Goal: Task Accomplishment & Management: Manage account settings

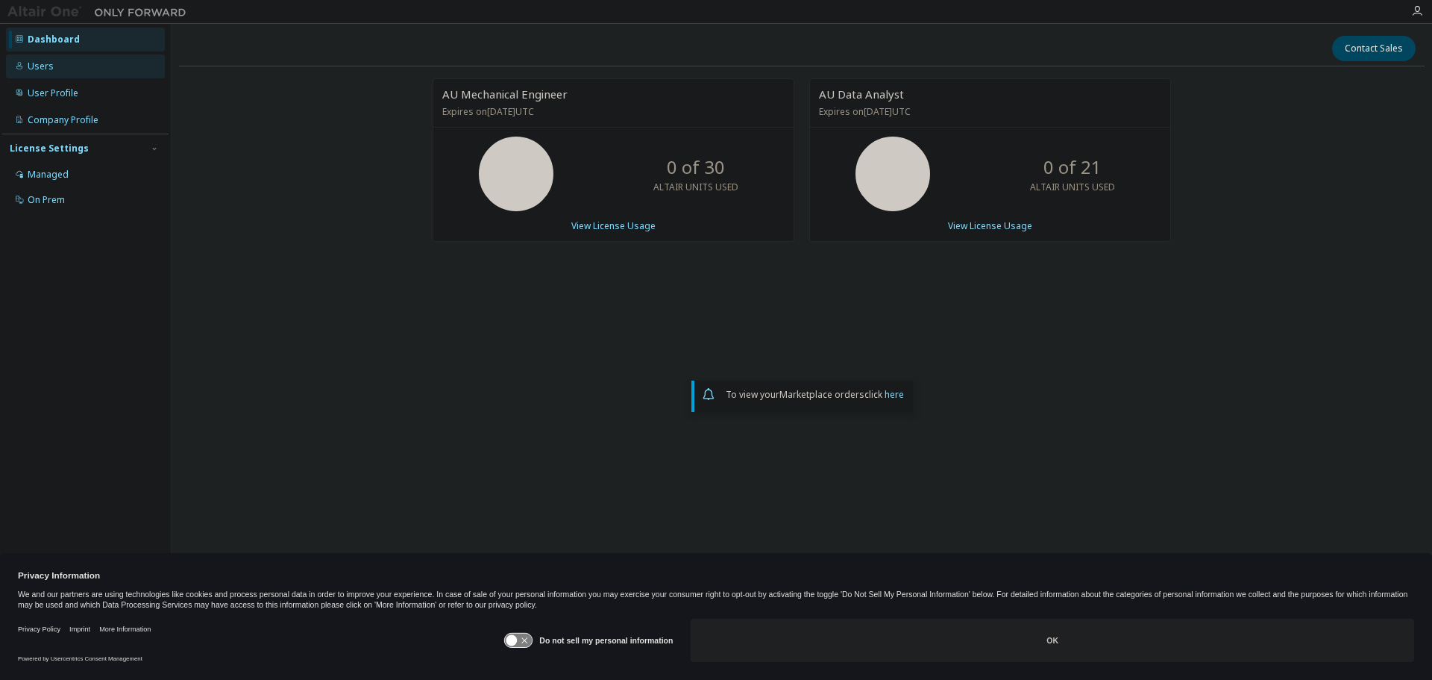
click at [57, 69] on div "Users" at bounding box center [85, 66] width 159 height 24
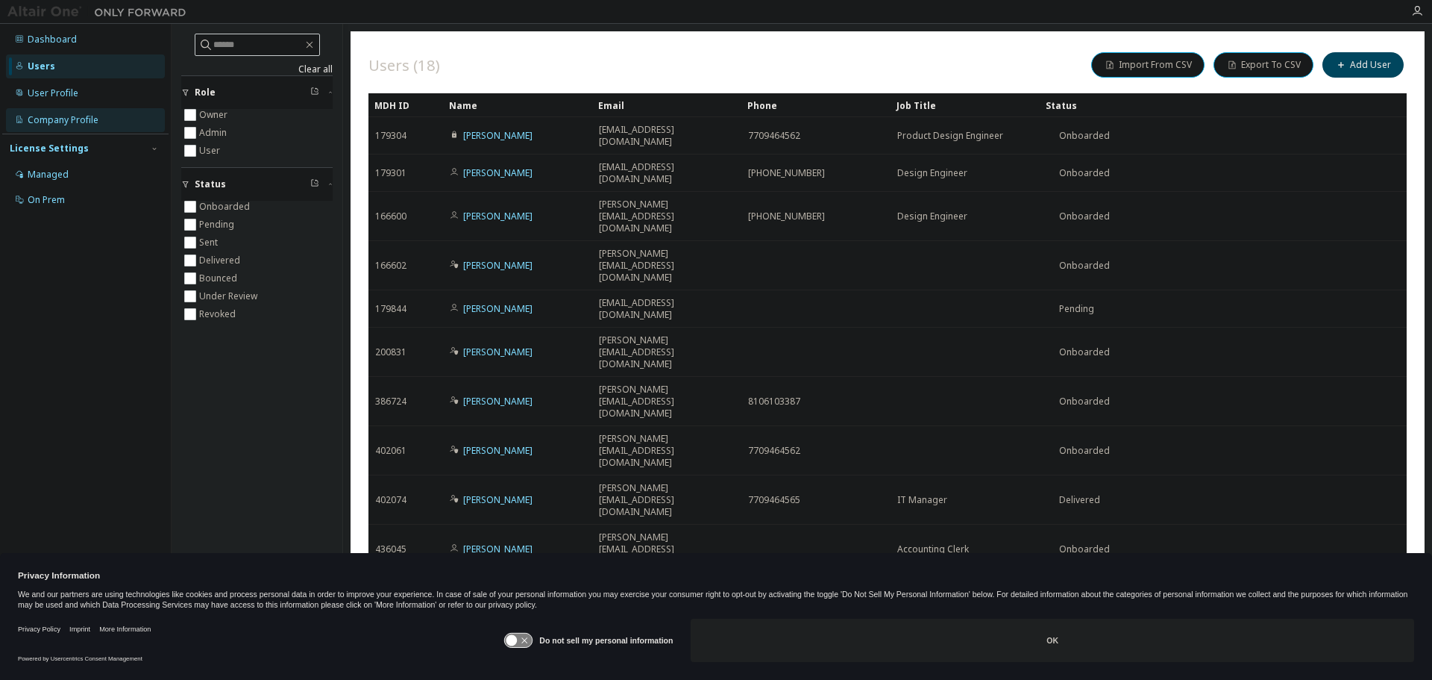
click at [57, 119] on div "Company Profile" at bounding box center [63, 120] width 71 height 12
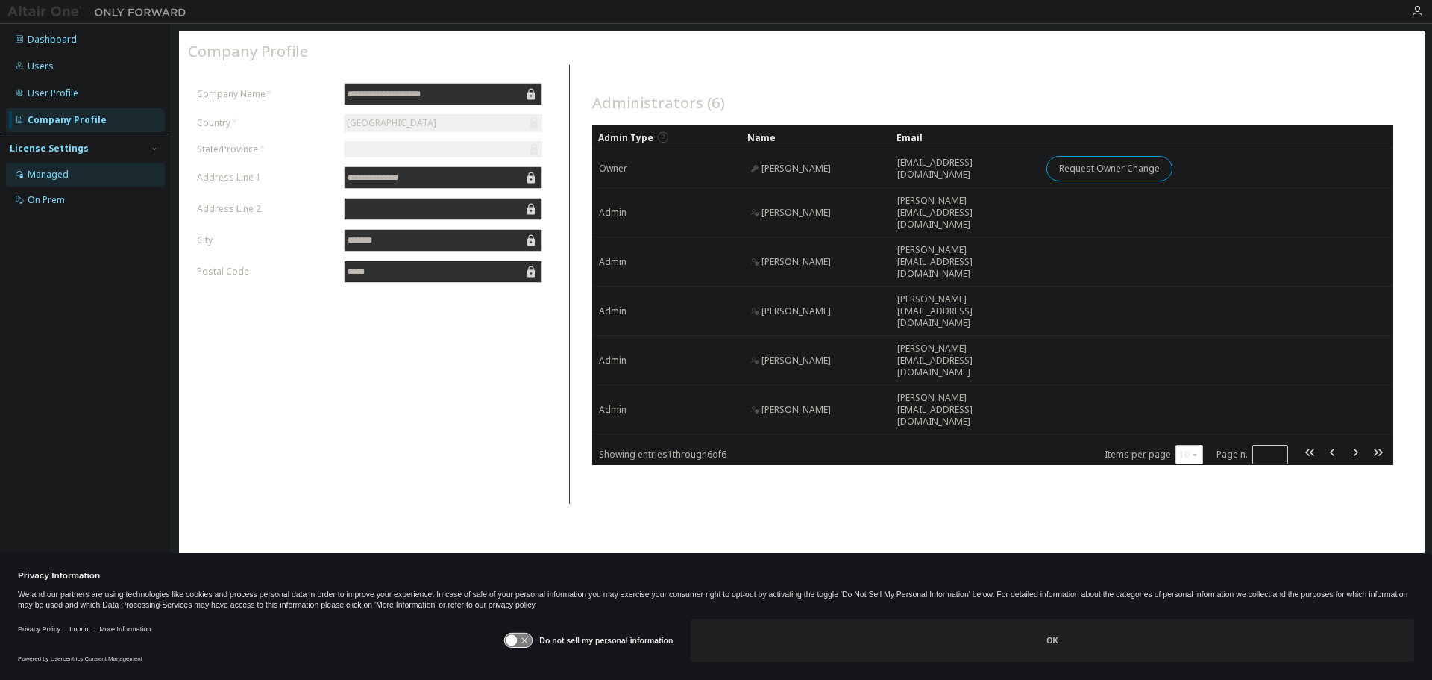
click at [51, 172] on div "Managed" at bounding box center [48, 175] width 41 height 12
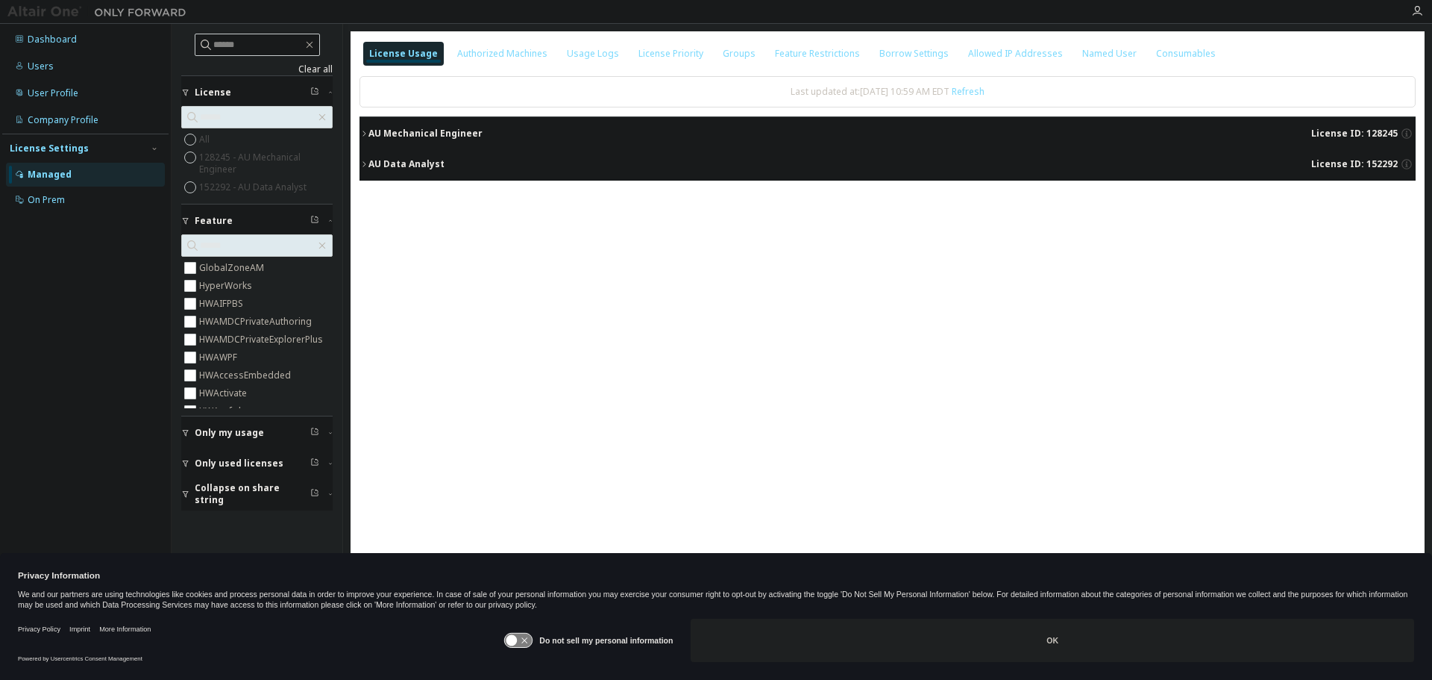
click at [361, 129] on icon "button" at bounding box center [364, 133] width 9 height 9
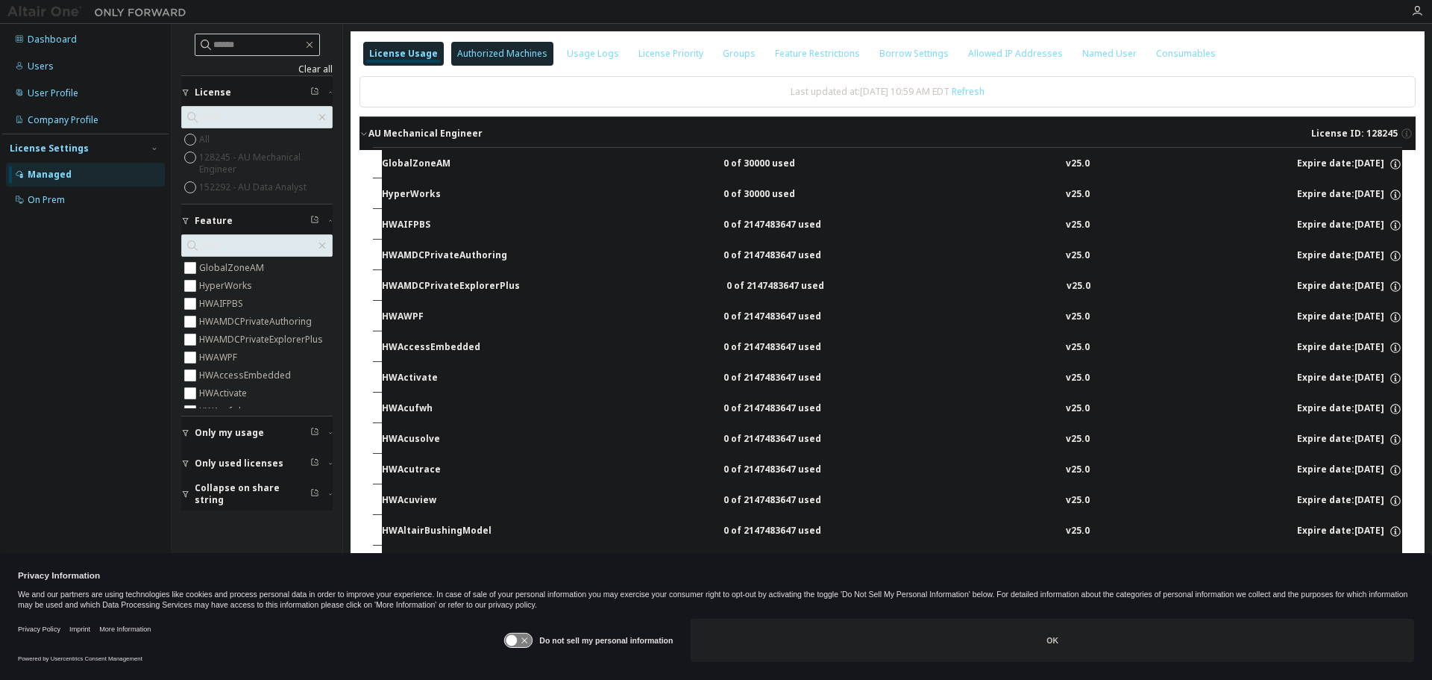
click at [466, 54] on div "Authorized Machines" at bounding box center [502, 54] width 90 height 12
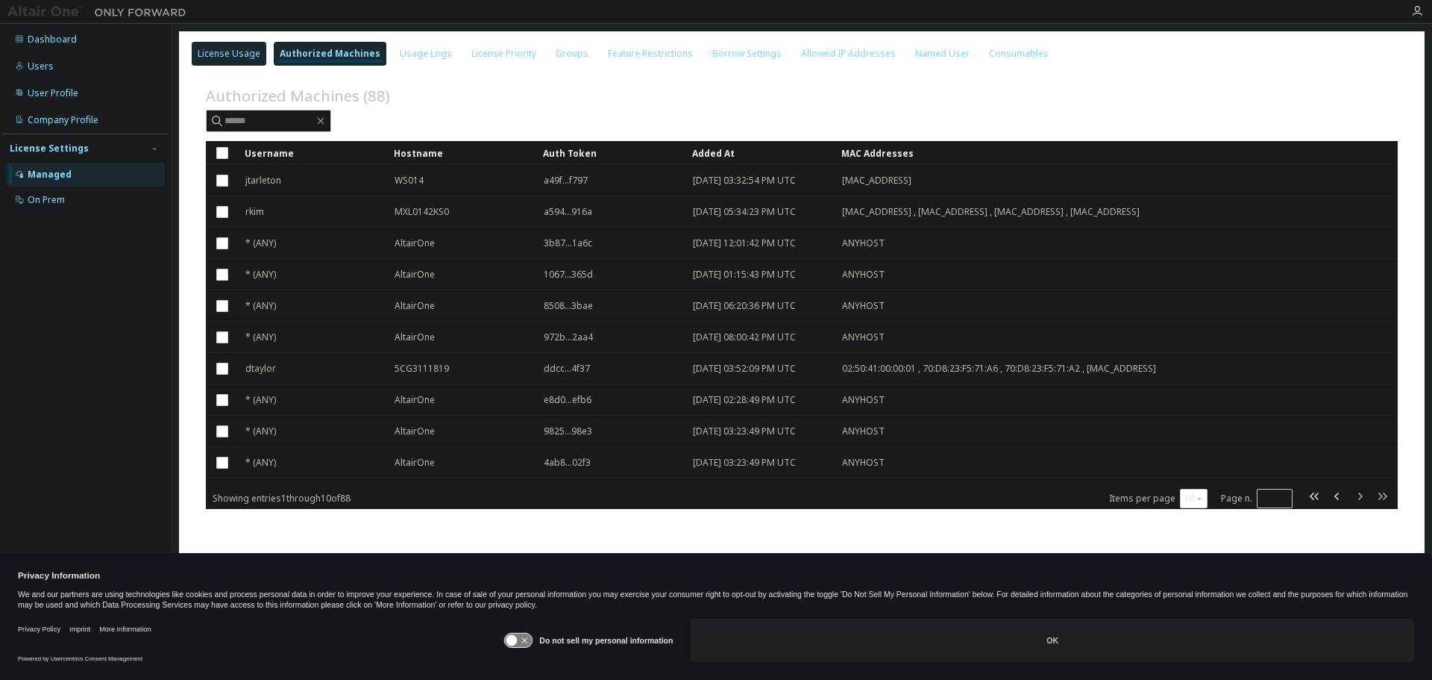
click at [232, 54] on div "License Usage" at bounding box center [229, 54] width 63 height 12
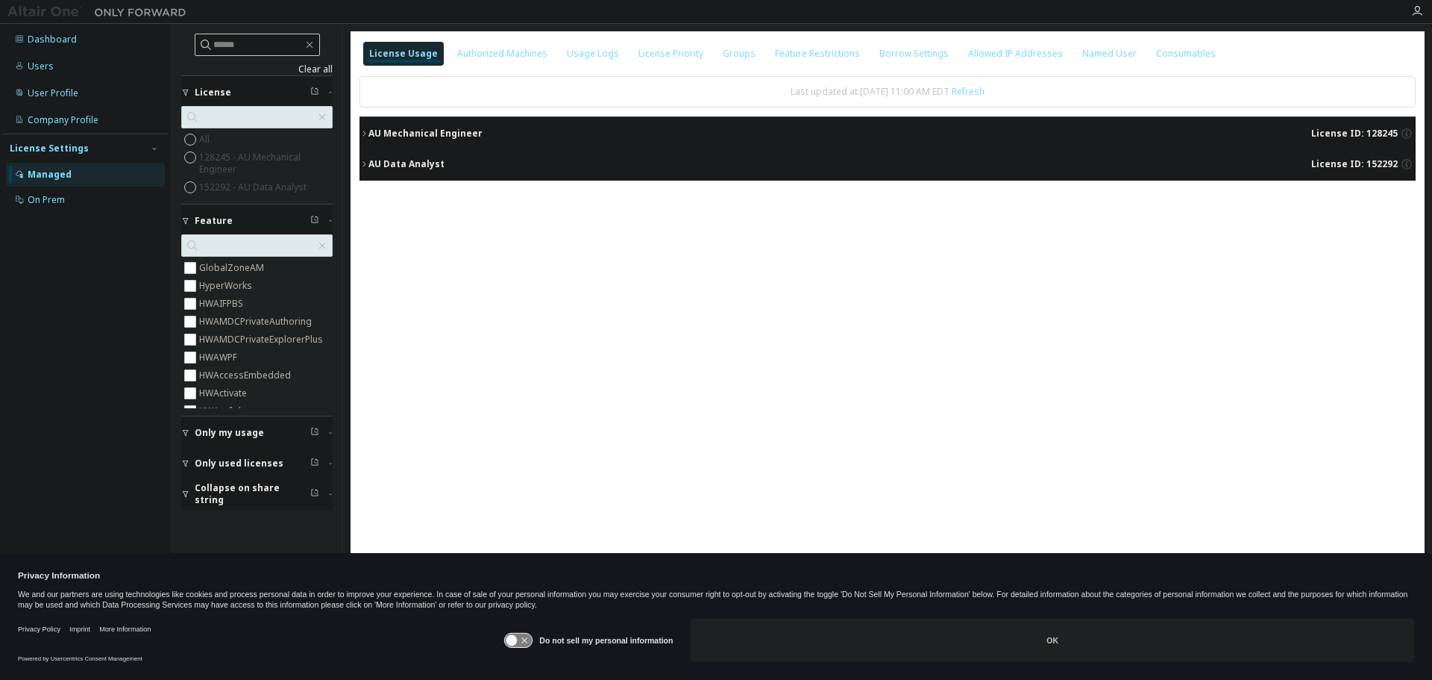
click at [362, 166] on icon "button" at bounding box center [364, 164] width 9 height 9
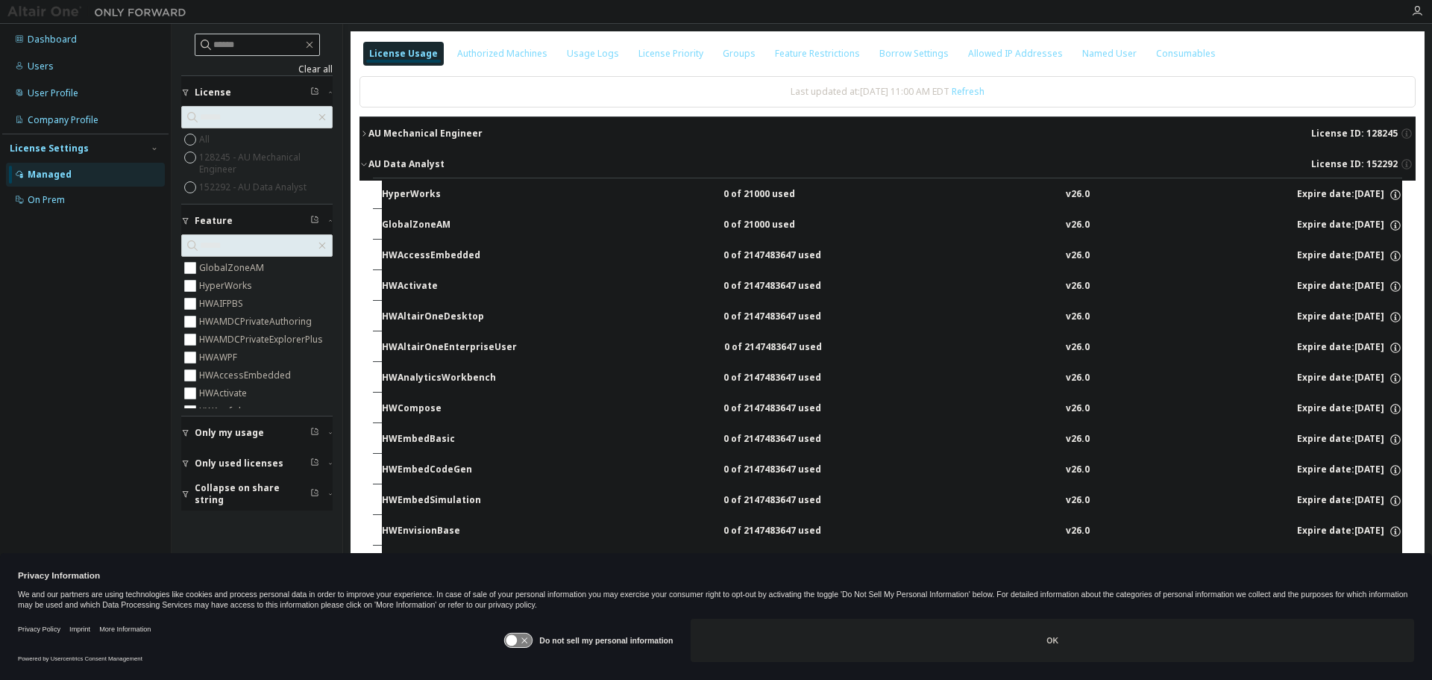
click at [362, 163] on icon "button" at bounding box center [363, 164] width 5 height 3
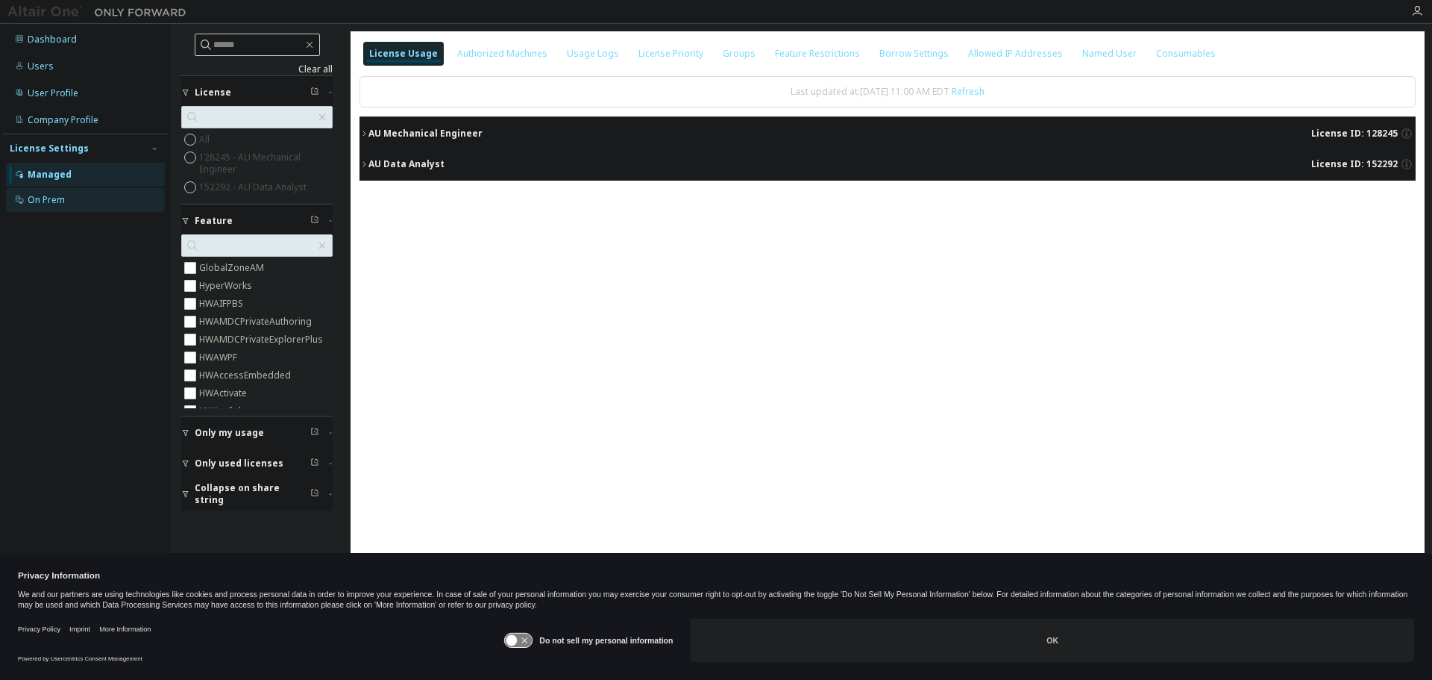
click at [59, 195] on div "On Prem" at bounding box center [46, 200] width 37 height 12
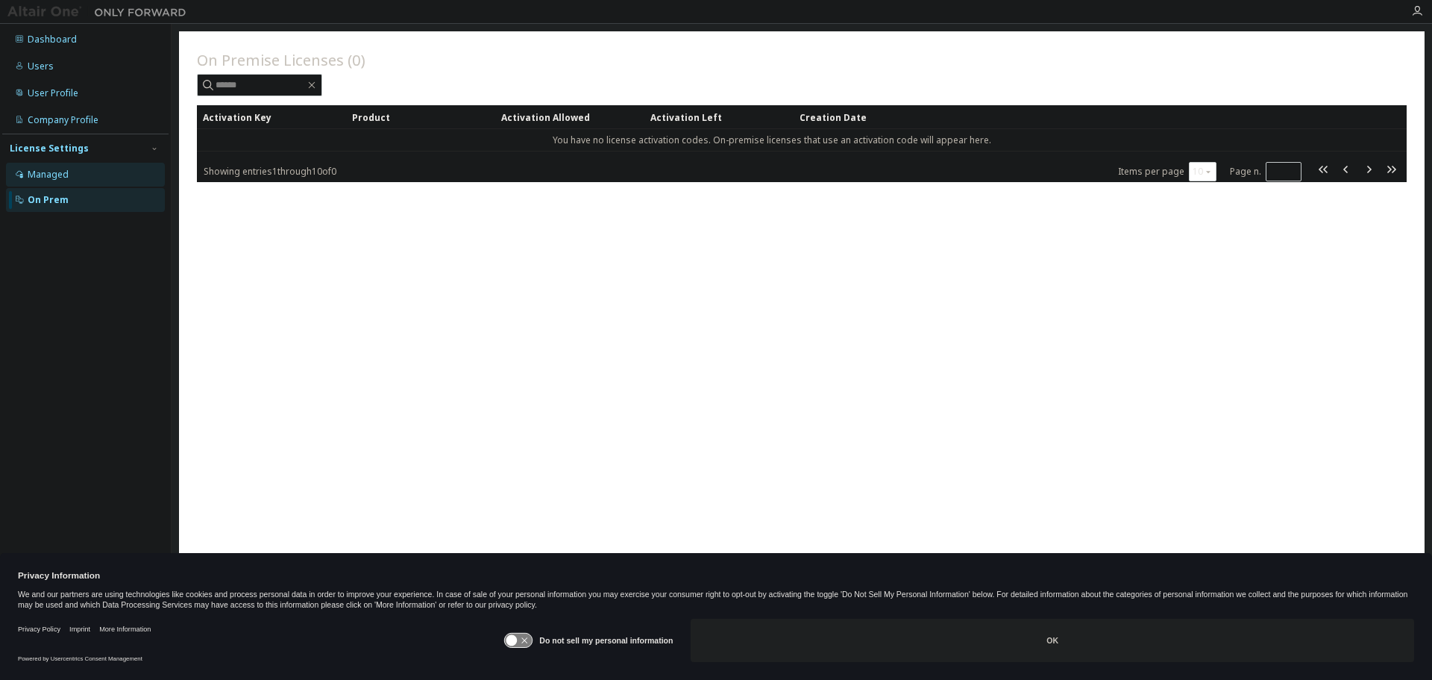
click at [59, 176] on div "Managed" at bounding box center [48, 175] width 41 height 12
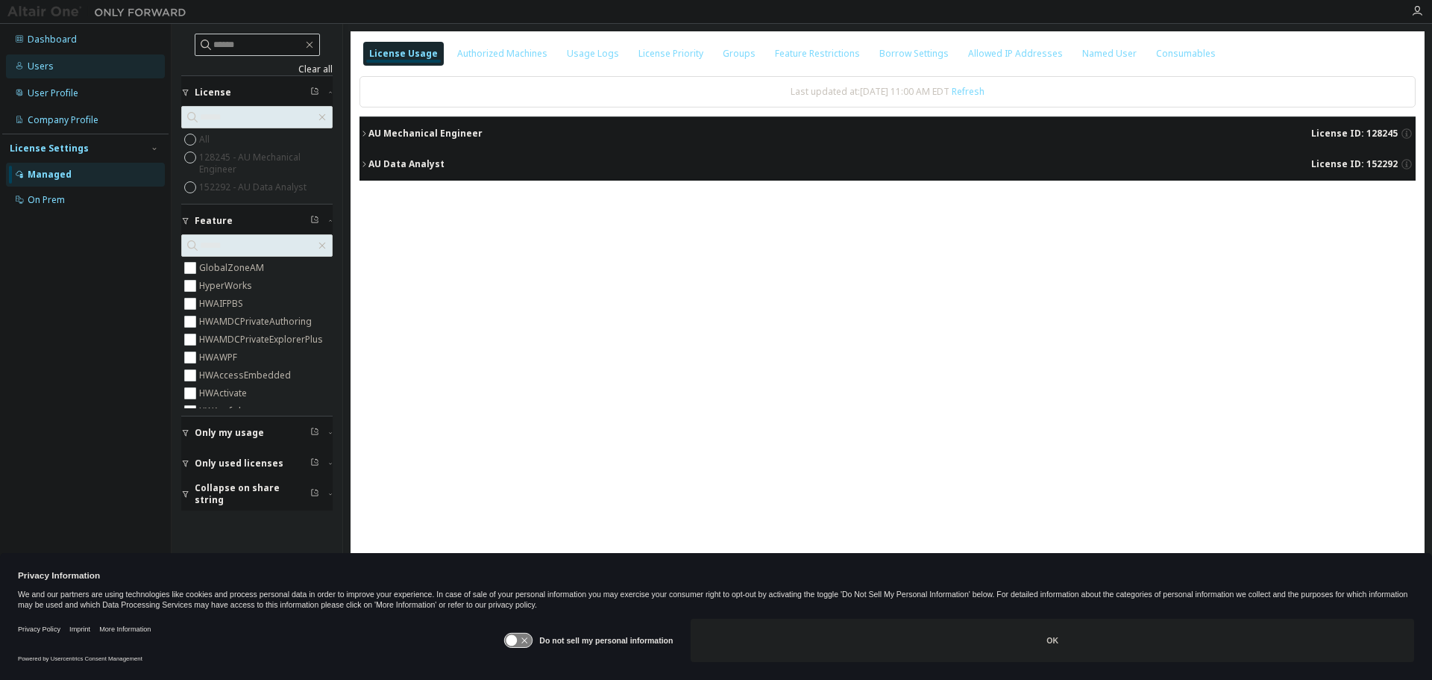
click at [63, 61] on div "Users" at bounding box center [85, 66] width 159 height 24
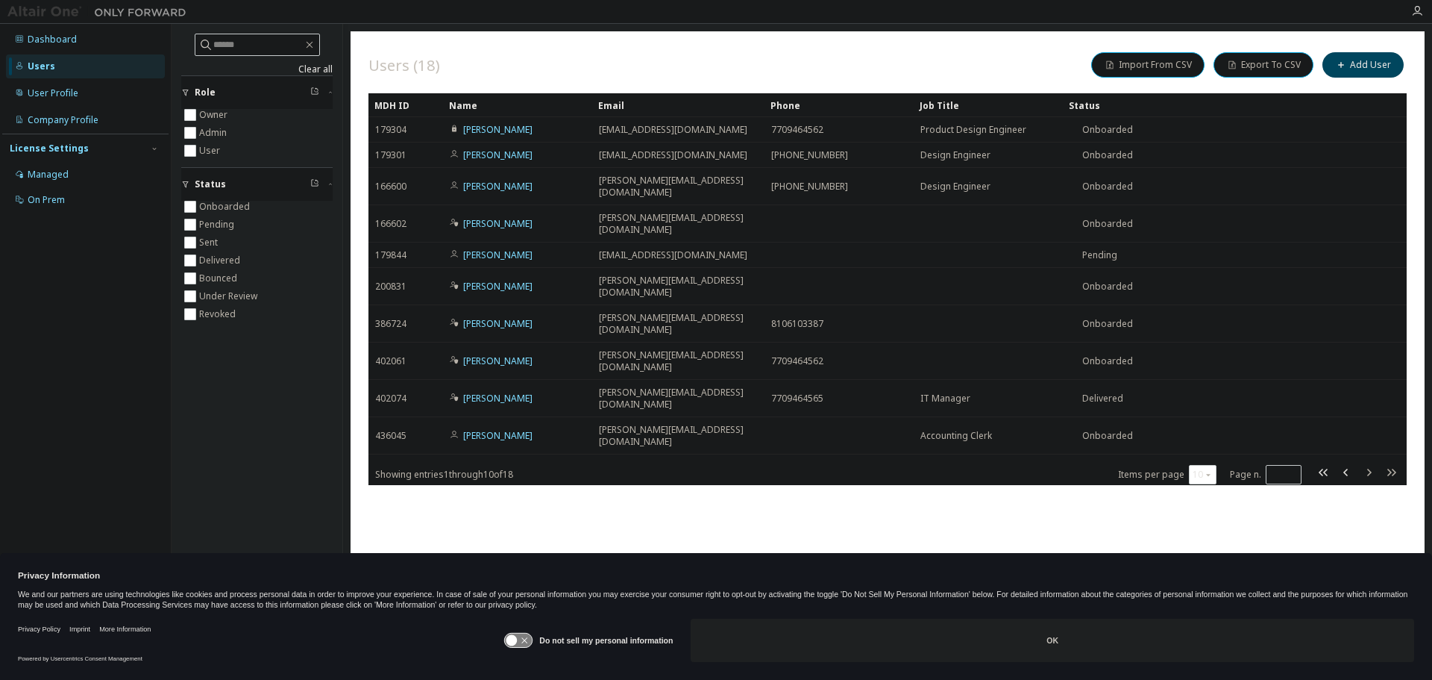
drag, startPoint x: 743, startPoint y: 109, endPoint x: 766, endPoint y: 113, distance: 23.4
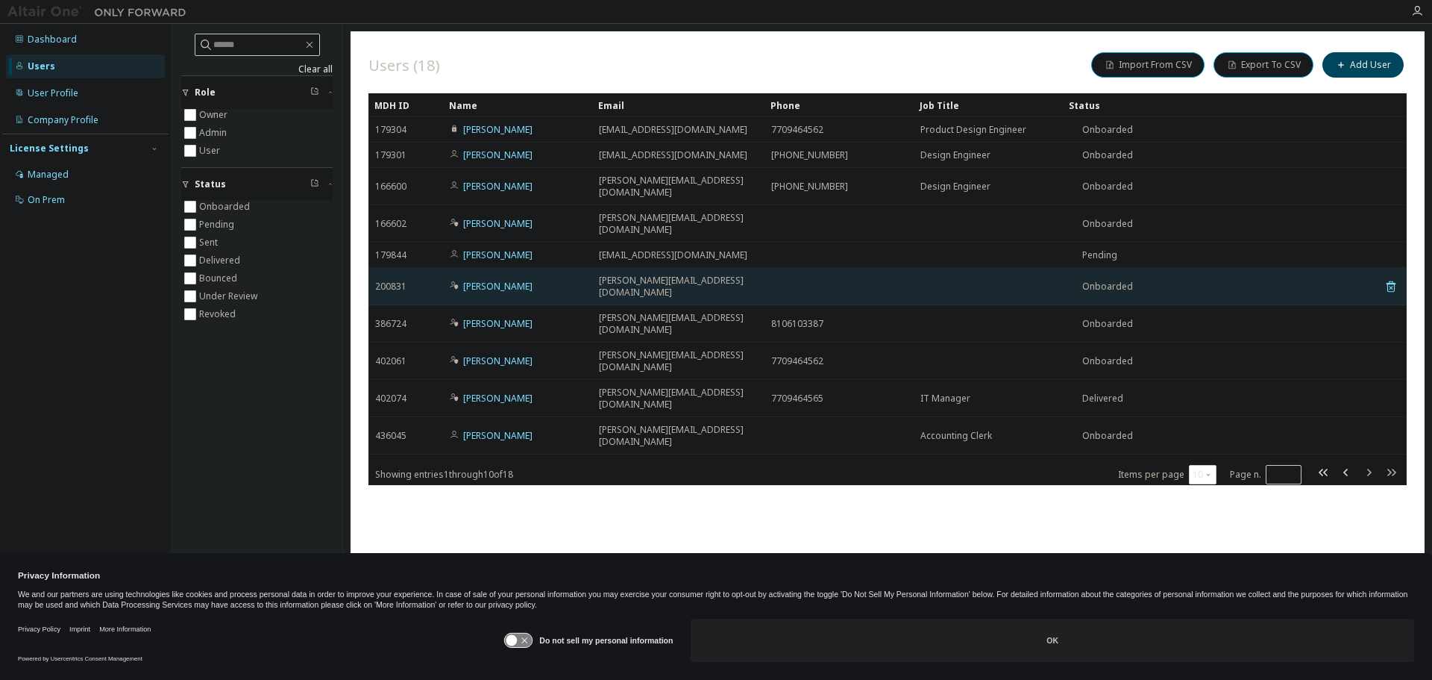
click at [442, 268] on td "200831" at bounding box center [406, 286] width 75 height 37
click at [482, 280] on link "[PERSON_NAME]" at bounding box center [497, 286] width 69 height 13
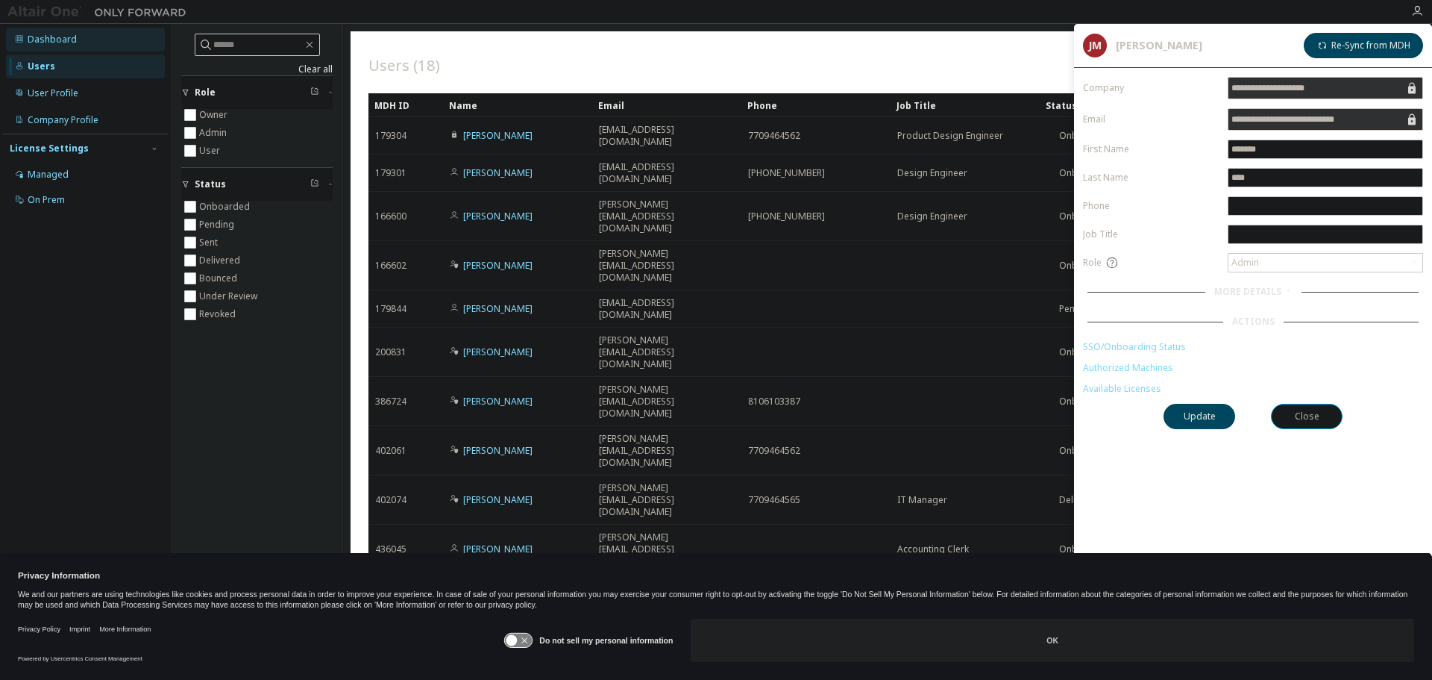
click at [58, 37] on div "Dashboard" at bounding box center [52, 40] width 49 height 12
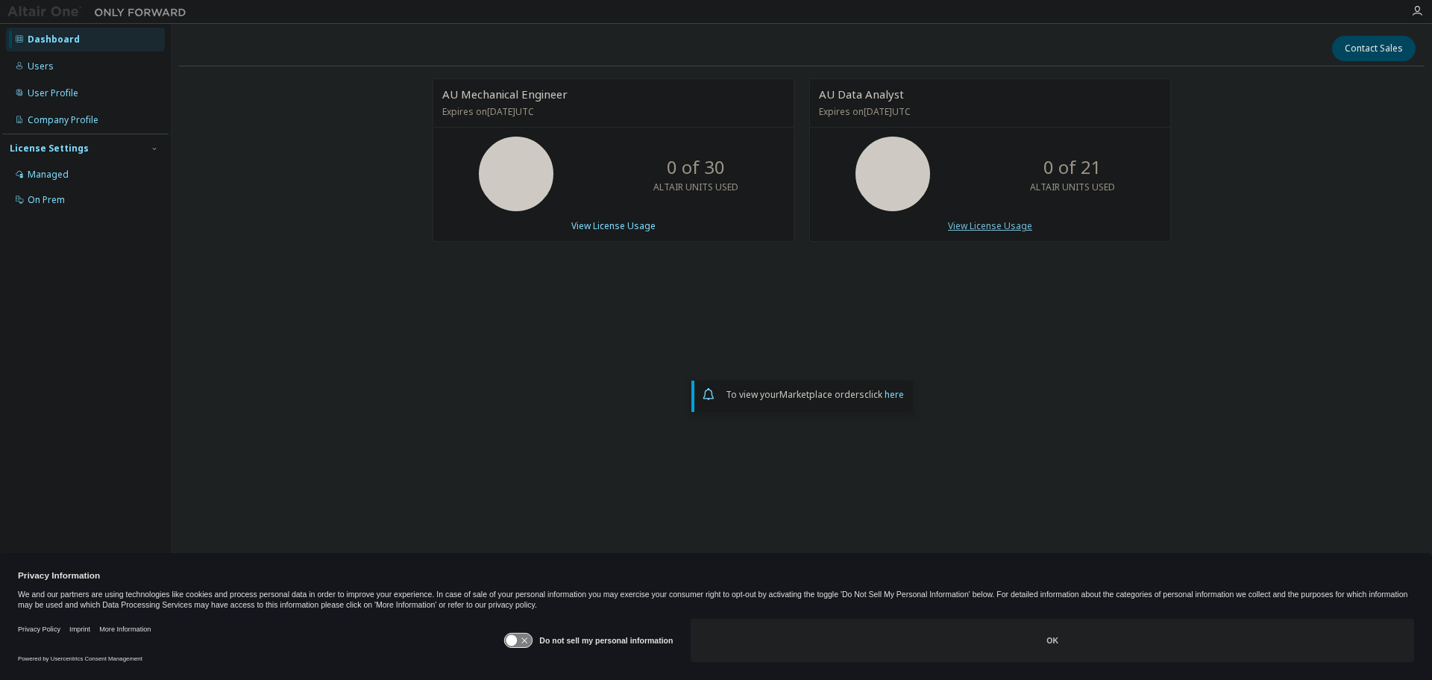
click at [992, 224] on link "View License Usage" at bounding box center [990, 225] width 84 height 13
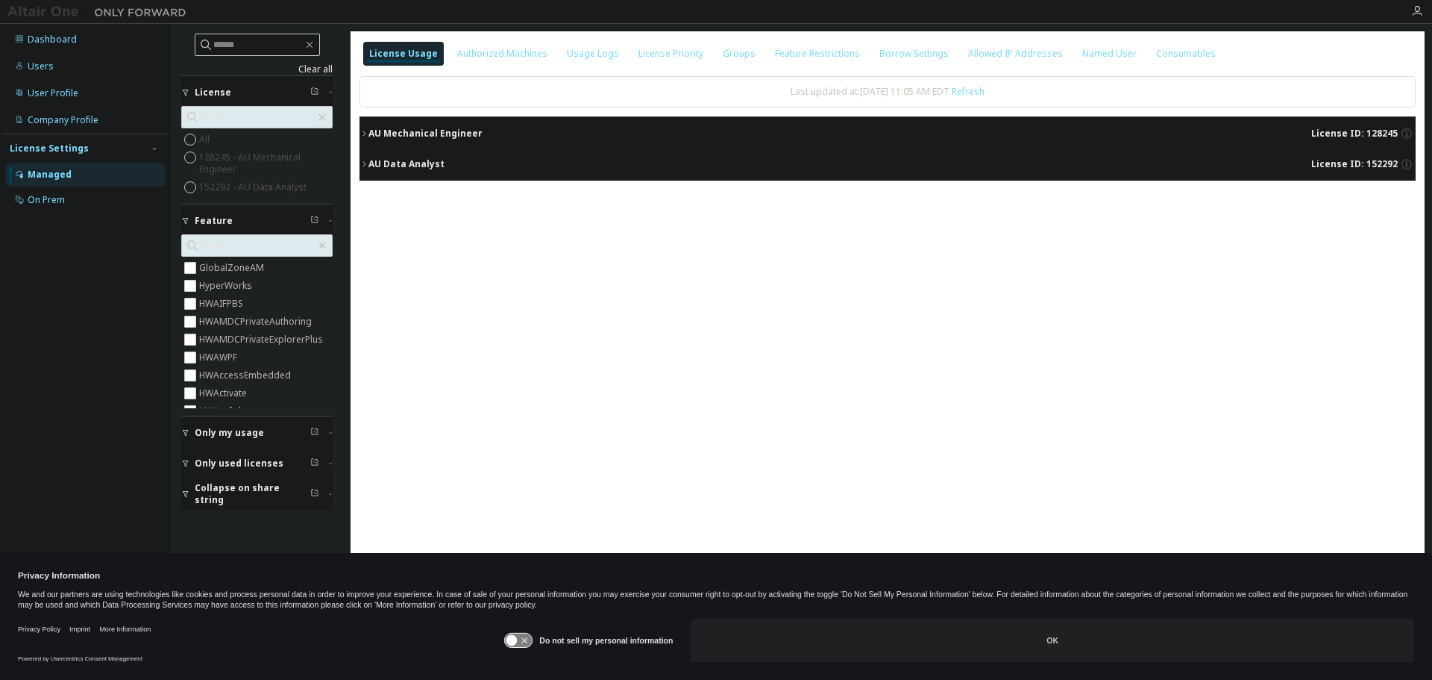
click at [362, 130] on icon "button" at bounding box center [364, 133] width 9 height 9
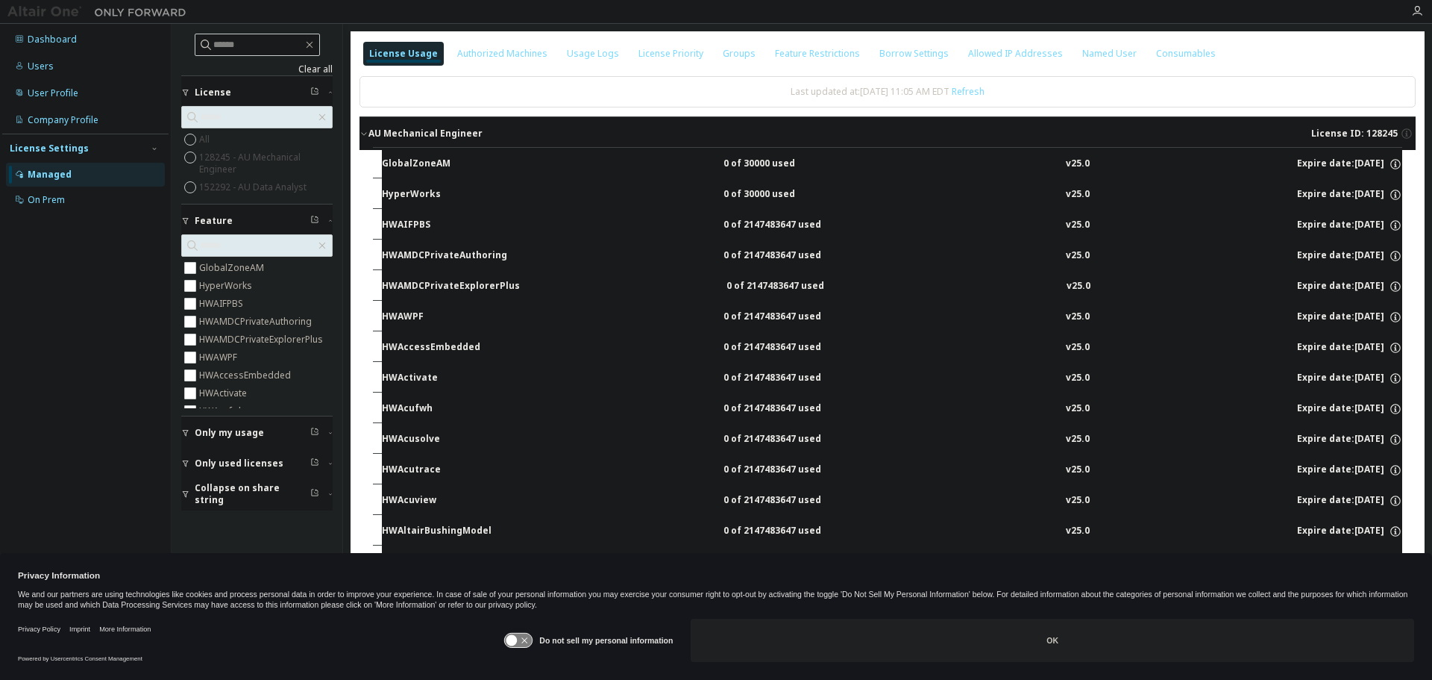
click at [362, 130] on icon "button" at bounding box center [364, 133] width 9 height 9
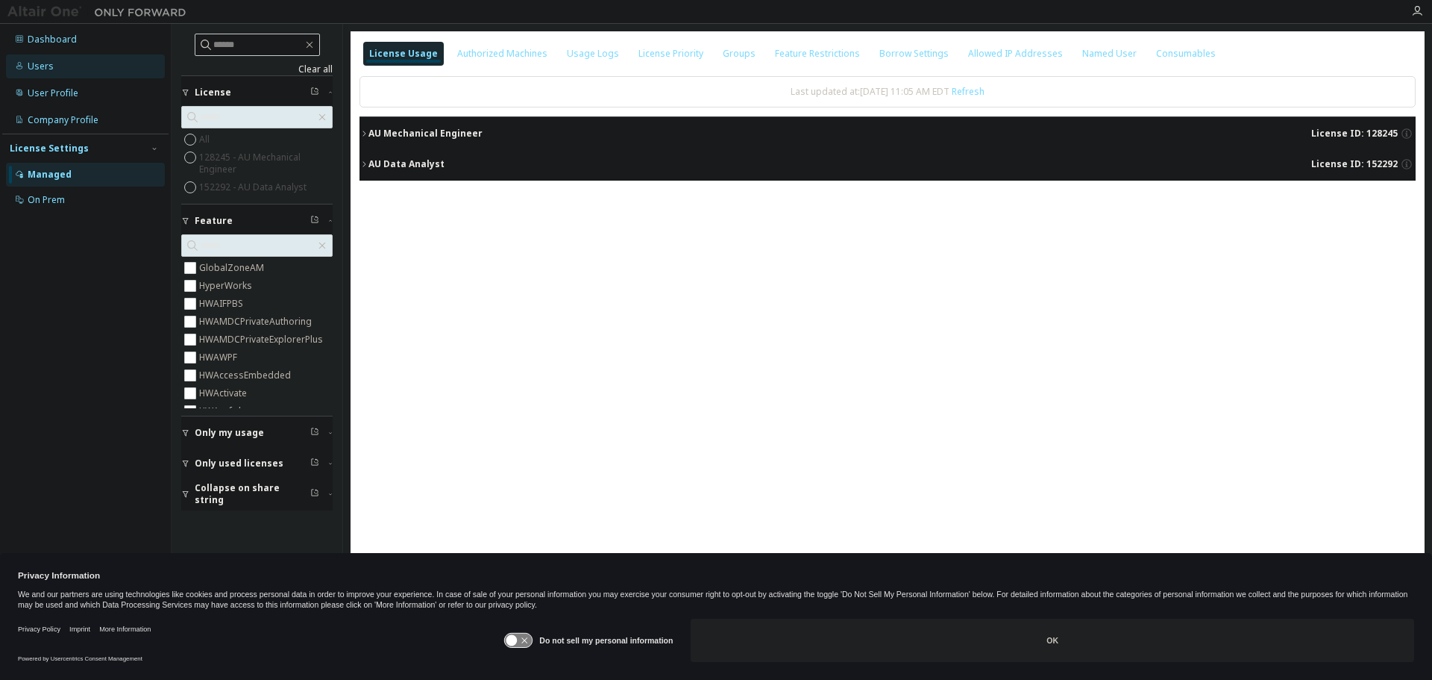
click at [37, 67] on div "Users" at bounding box center [41, 66] width 26 height 12
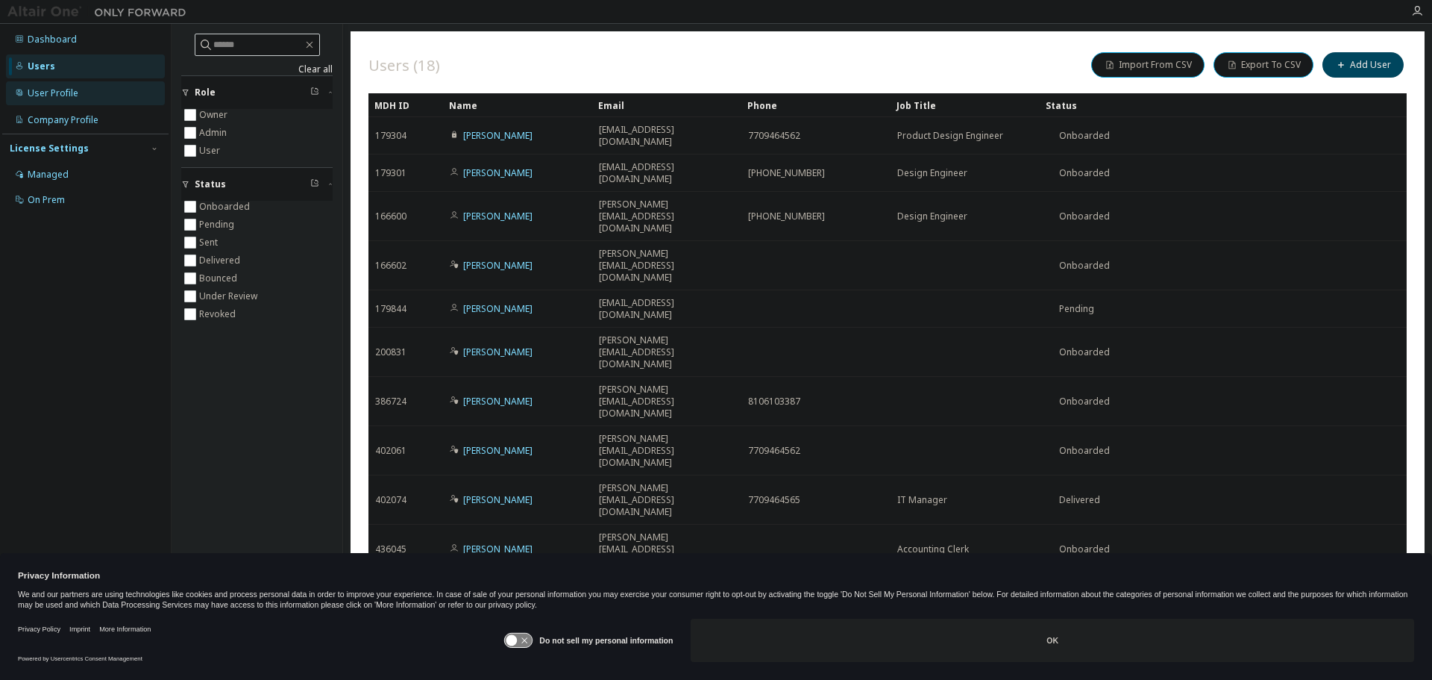
click at [46, 88] on div "User Profile" at bounding box center [53, 93] width 51 height 12
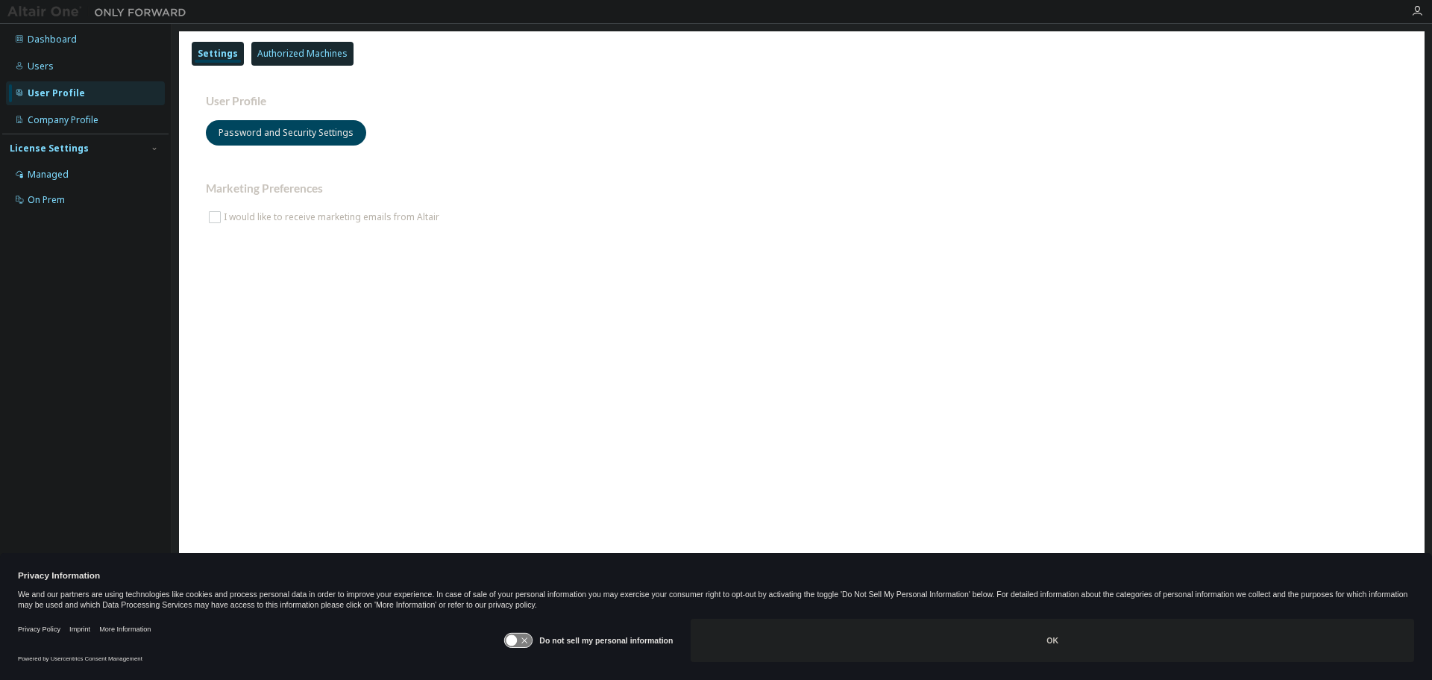
click at [294, 54] on div "Authorized Machines" at bounding box center [302, 54] width 90 height 12
